Goal: Information Seeking & Learning: Learn about a topic

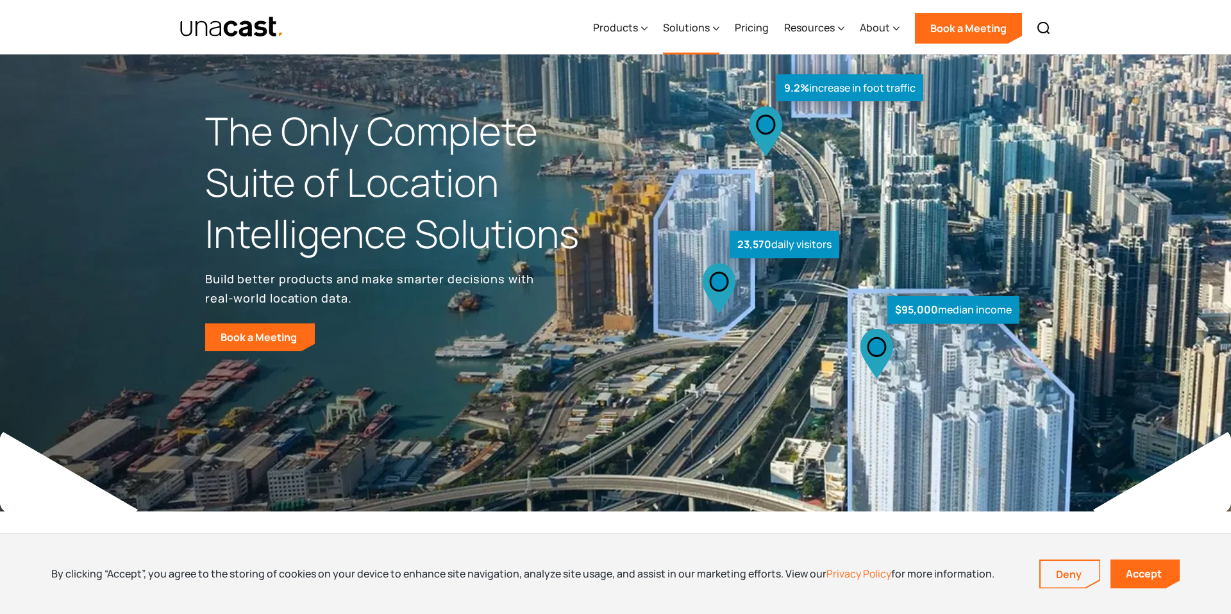
click at [700, 29] on div "Solutions" at bounding box center [686, 27] width 47 height 15
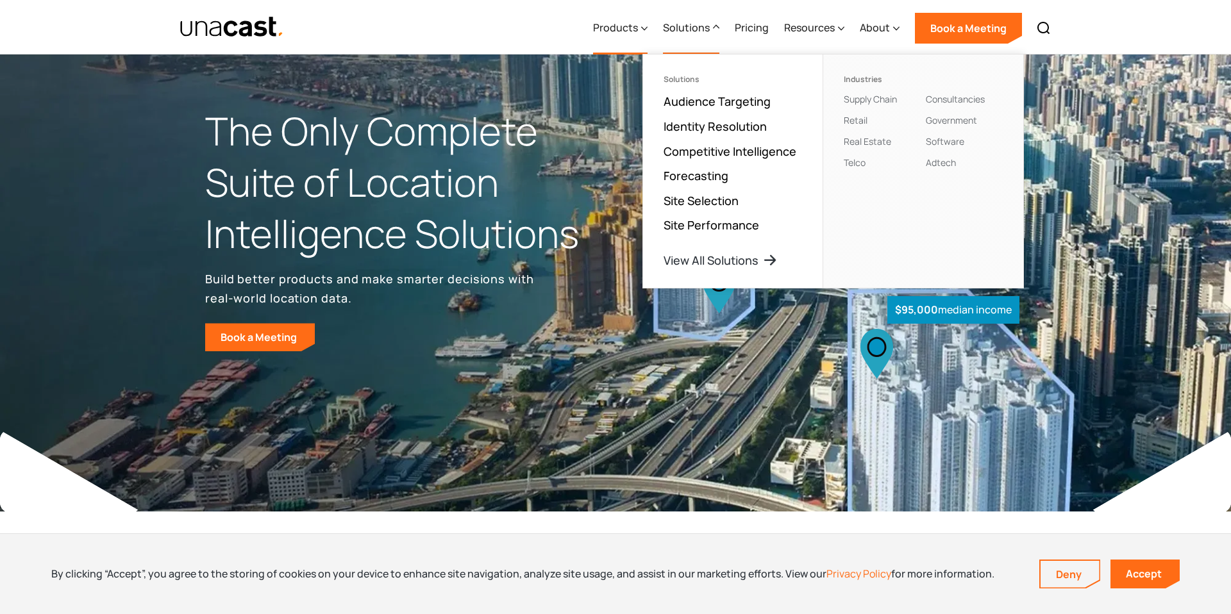
click at [638, 29] on div "Products" at bounding box center [615, 27] width 45 height 15
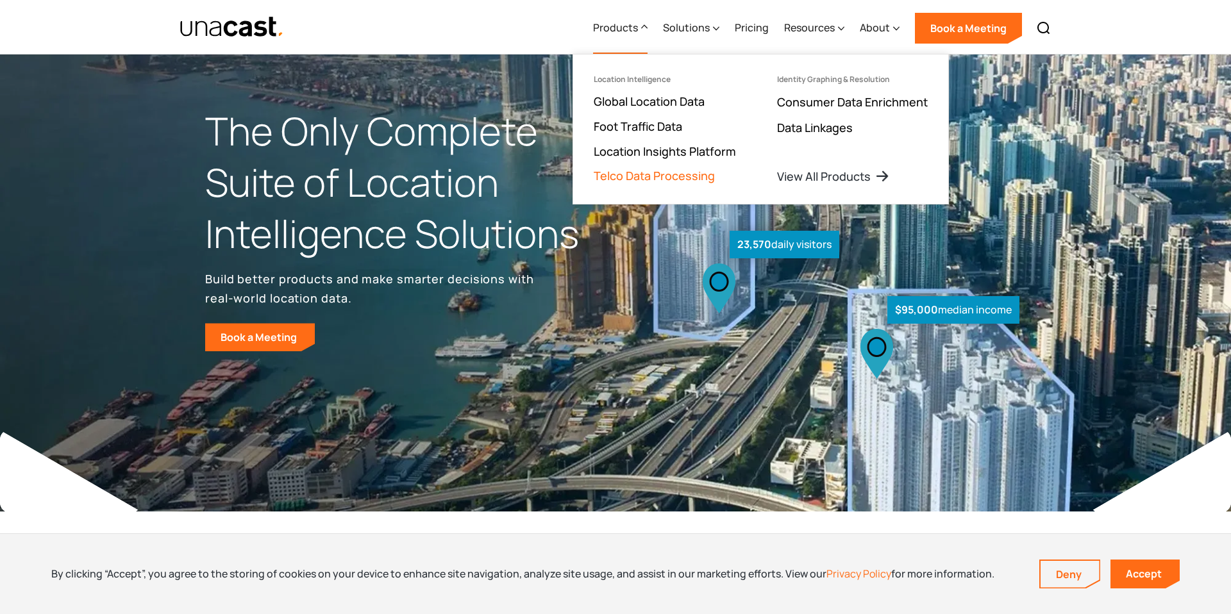
click at [665, 177] on link "Telco Data Processing" at bounding box center [654, 175] width 121 height 15
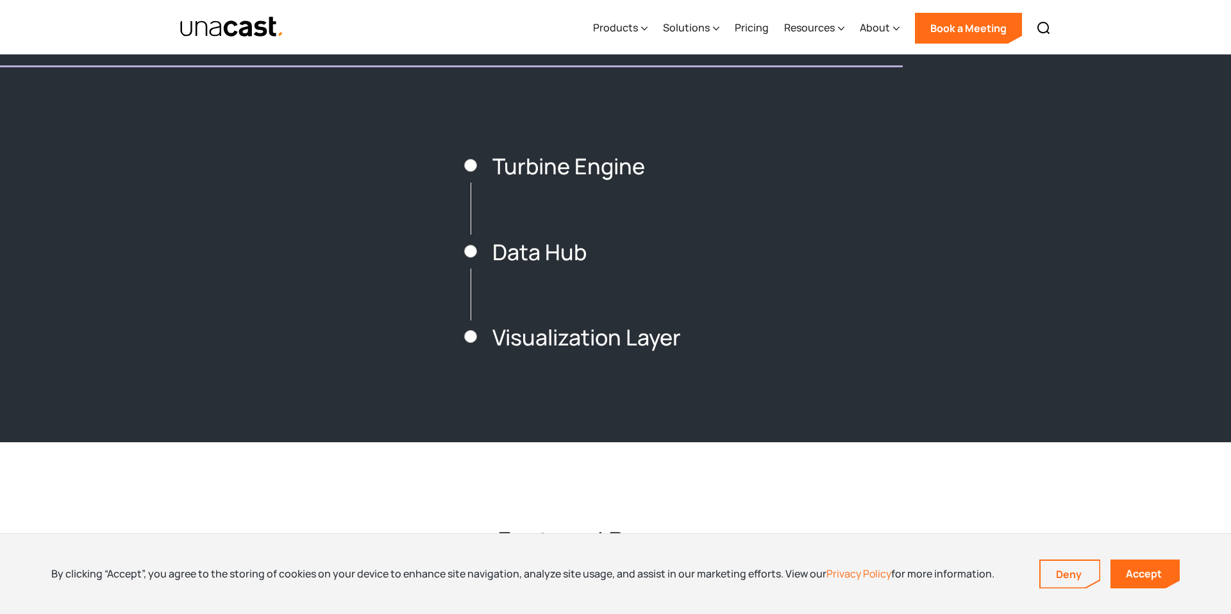
scroll to position [1826, 0]
